Goal: Transaction & Acquisition: Subscribe to service/newsletter

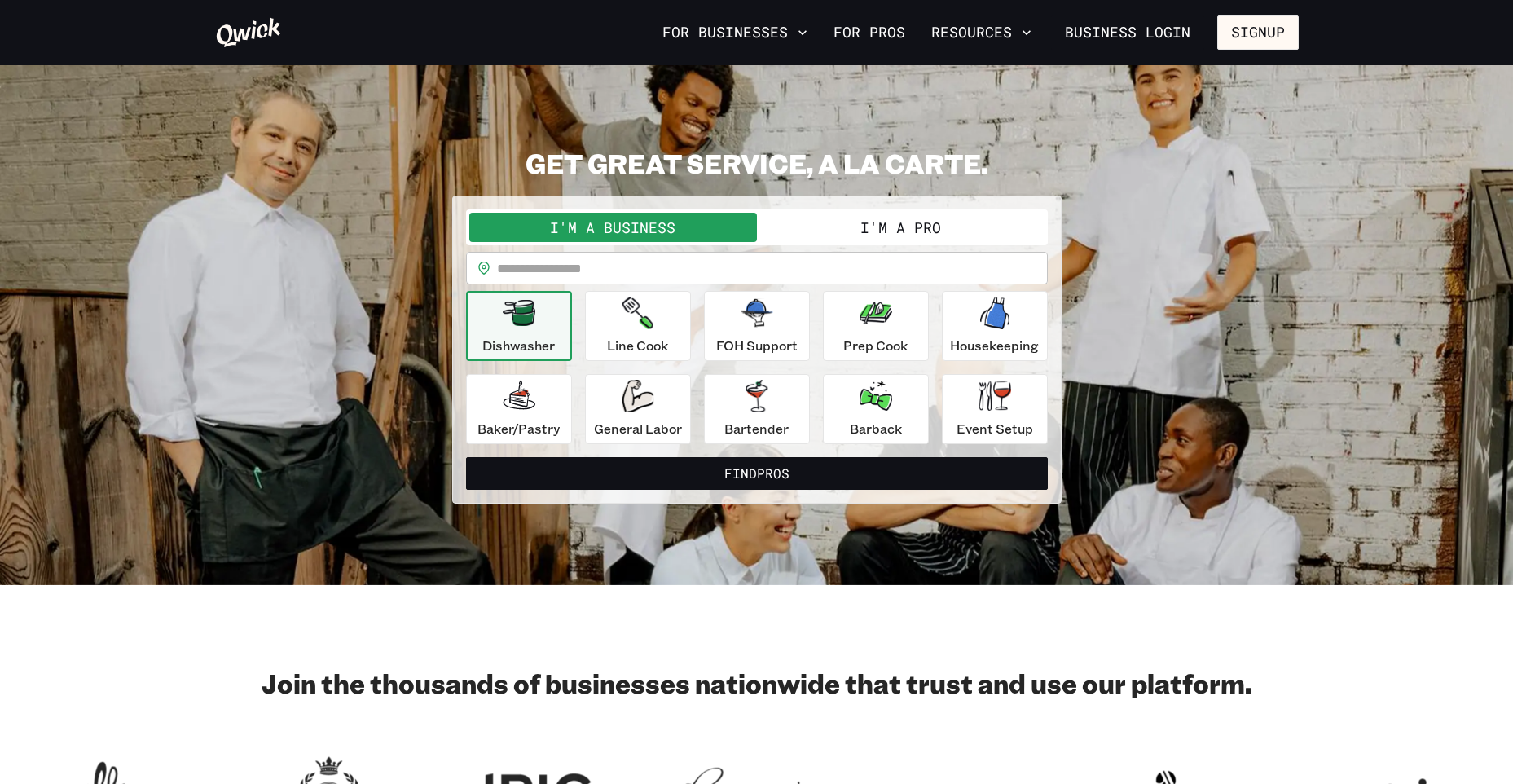
click at [576, 229] on button "I'm a Business" at bounding box center [613, 227] width 287 height 30
click at [608, 226] on button "I'm a Business" at bounding box center [613, 227] width 287 height 30
click at [672, 233] on button "I'm a Business" at bounding box center [613, 227] width 287 height 30
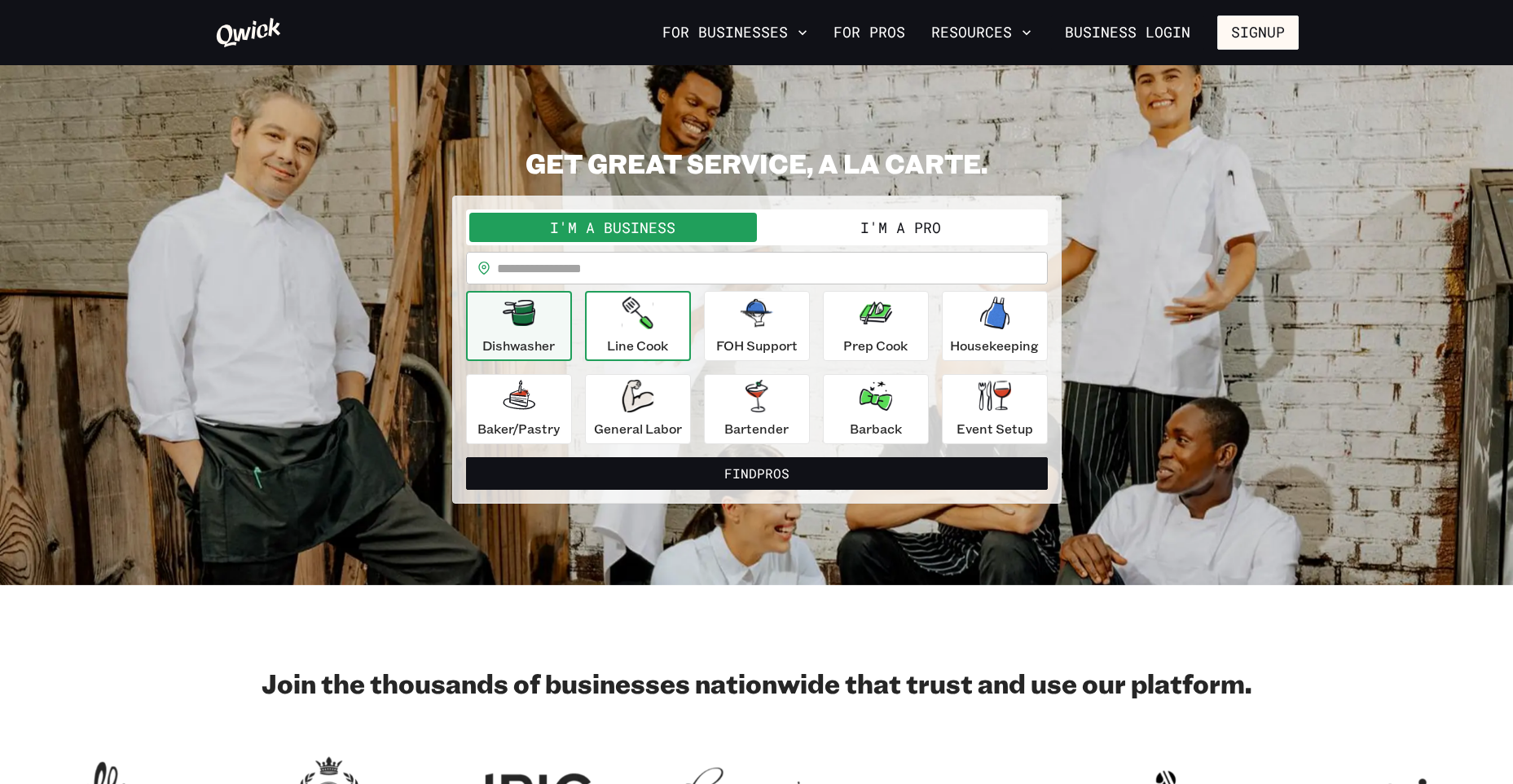
click at [620, 312] on div "Line Cook" at bounding box center [637, 325] width 61 height 58
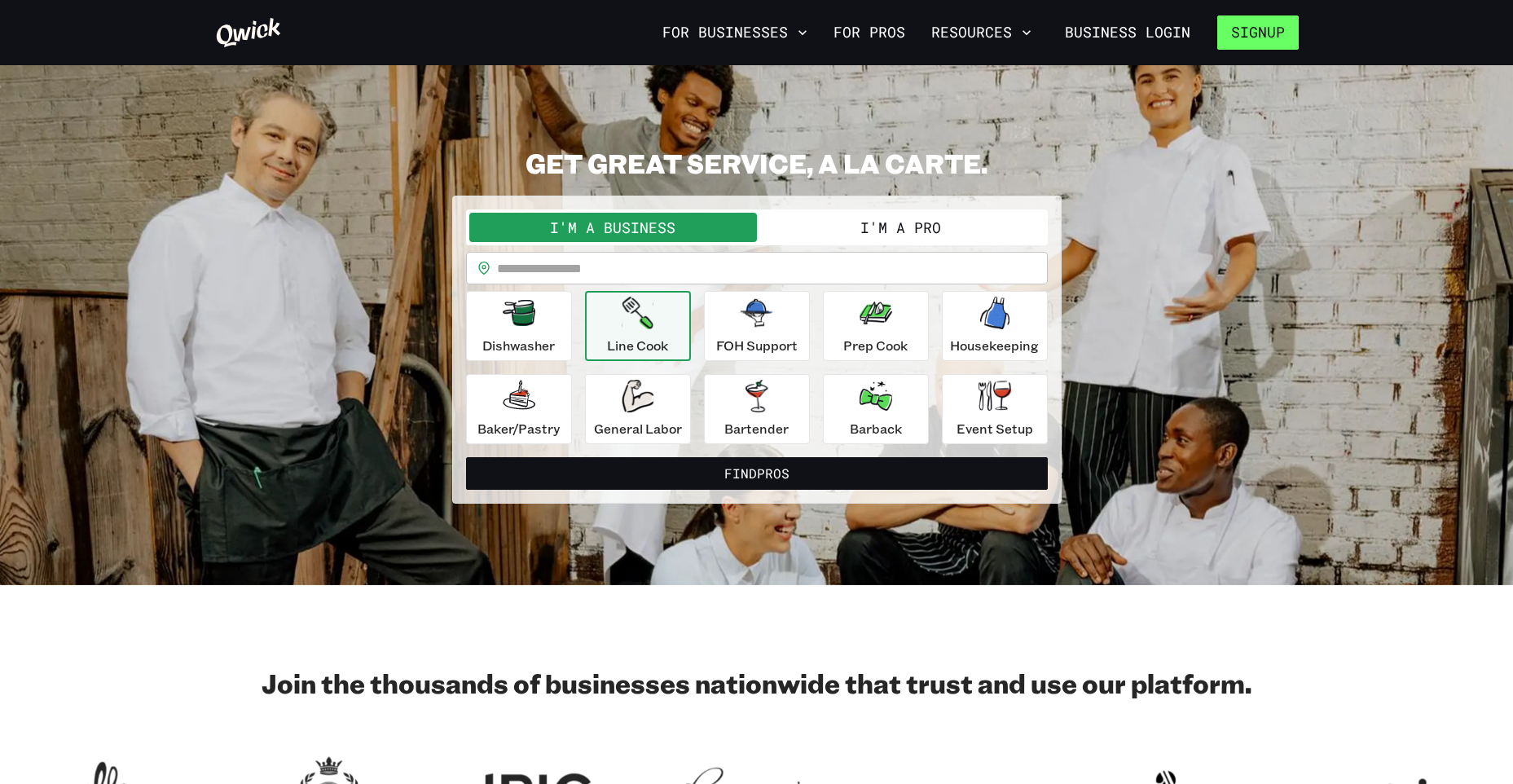
click at [1260, 40] on button "Signup" at bounding box center [1258, 32] width 81 height 34
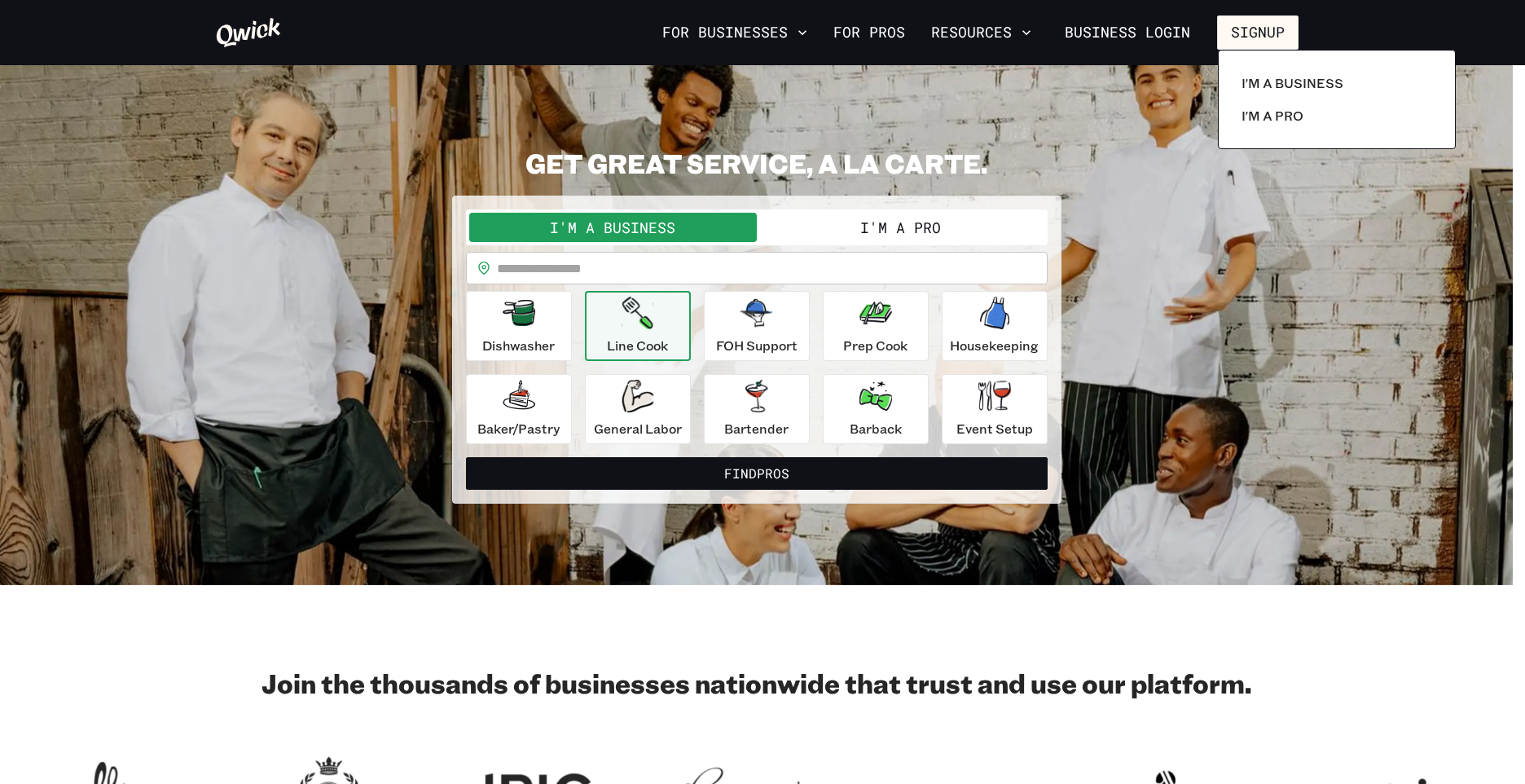
click at [1126, 40] on div at bounding box center [762, 392] width 1525 height 784
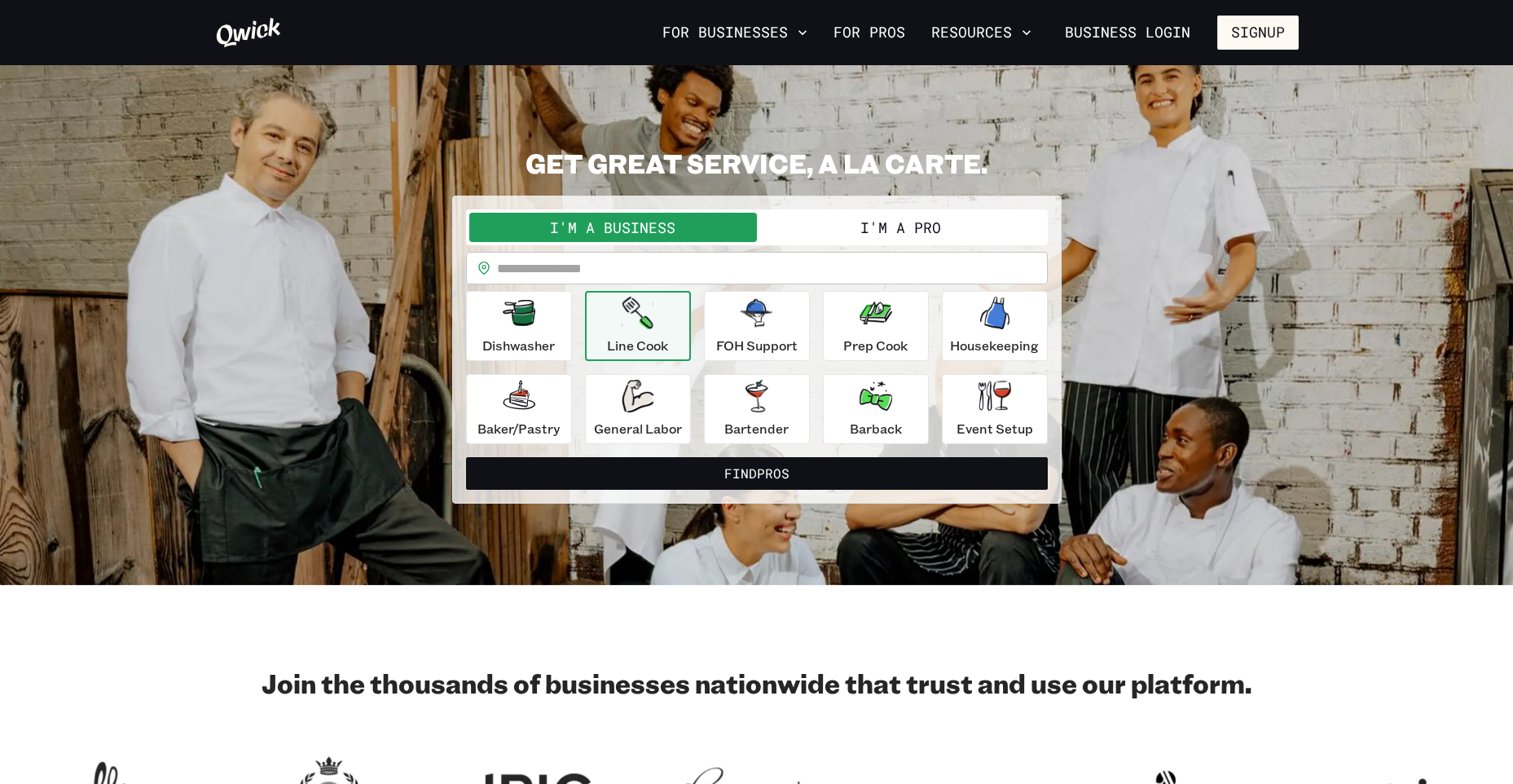
click at [1158, 34] on link "Business Login" at bounding box center [1127, 32] width 153 height 34
